Goal: Manage account settings

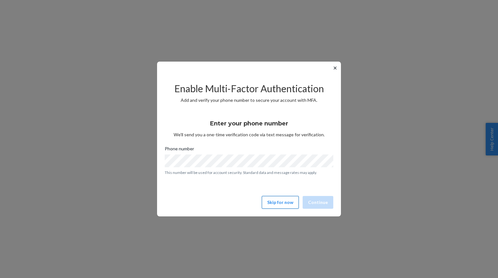
click at [285, 201] on button "Skip for now" at bounding box center [280, 202] width 37 height 13
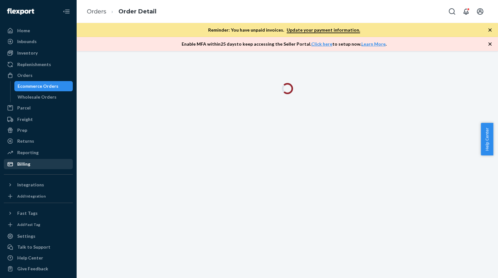
click at [31, 165] on div "Billing" at bounding box center [38, 164] width 68 height 9
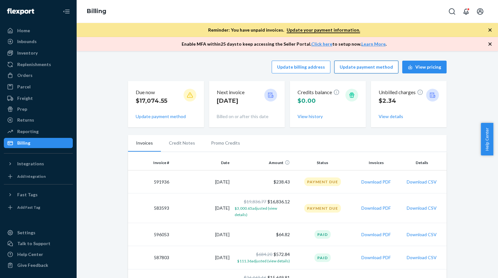
click at [376, 65] on button "Update payment method" at bounding box center [366, 67] width 64 height 13
click at [377, 65] on button "Update payment method" at bounding box center [366, 67] width 64 height 13
click at [353, 73] on button "Update payment method" at bounding box center [366, 67] width 64 height 13
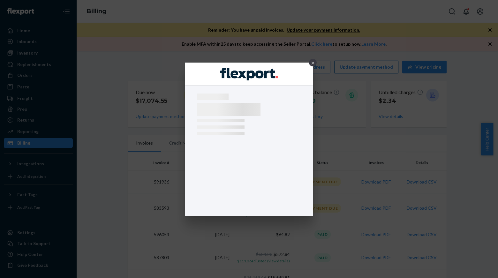
click at [353, 73] on div "×" at bounding box center [249, 139] width 498 height 278
